Goal: Task Accomplishment & Management: Manage account settings

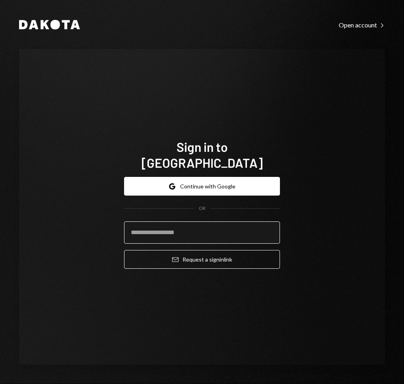
click at [191, 225] on input "email" at bounding box center [202, 232] width 156 height 22
type input "**********"
click at [124, 250] on button "Email Request a sign in link" at bounding box center [202, 259] width 156 height 19
